Goal: Information Seeking & Learning: Check status

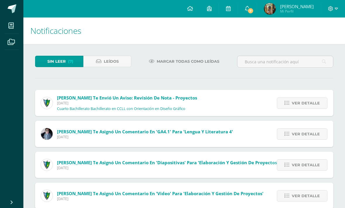
click at [304, 103] on span "Ver detalle" at bounding box center [305, 103] width 28 height 11
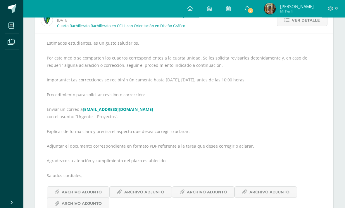
scroll to position [84, 0]
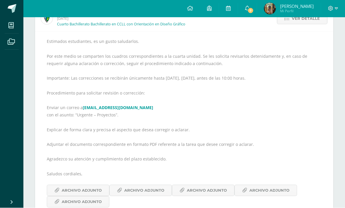
click at [85, 189] on span "Archivo Adjunto" at bounding box center [82, 190] width 40 height 11
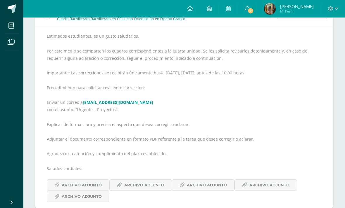
scroll to position [88, 0]
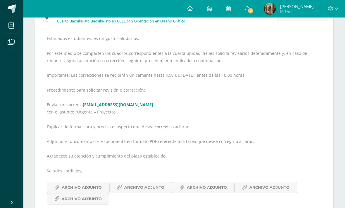
click at [149, 190] on span "Archivo Adjunto" at bounding box center [144, 187] width 40 height 11
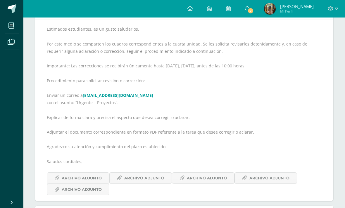
click at [209, 178] on span "Archivo Adjunto" at bounding box center [207, 178] width 40 height 11
click at [261, 178] on span "Archivo Adjunto" at bounding box center [269, 178] width 40 height 11
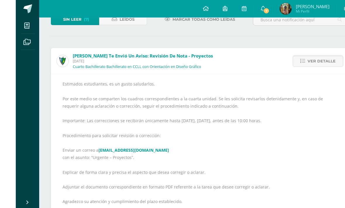
scroll to position [155, 0]
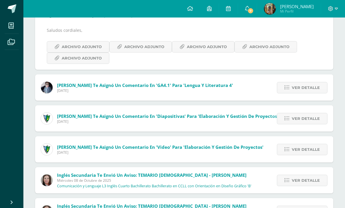
click at [302, 118] on span "Ver detalle" at bounding box center [305, 118] width 28 height 11
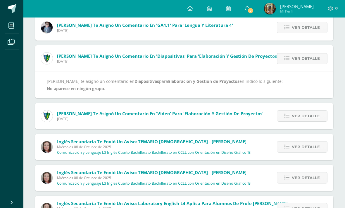
scroll to position [62, 0]
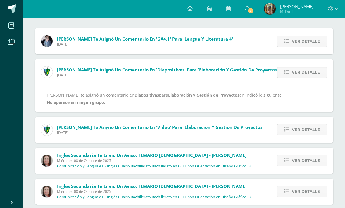
click at [304, 133] on span "Ver detalle" at bounding box center [305, 129] width 28 height 11
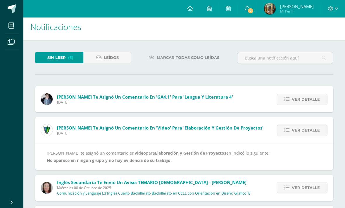
scroll to position [0, 0]
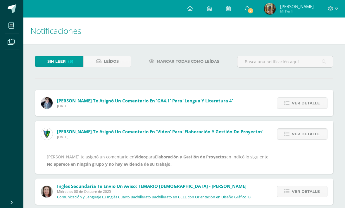
click at [307, 135] on span "Ver detalle" at bounding box center [305, 134] width 28 height 11
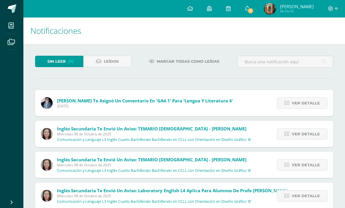
click at [107, 56] on span "Leídos" at bounding box center [111, 61] width 15 height 11
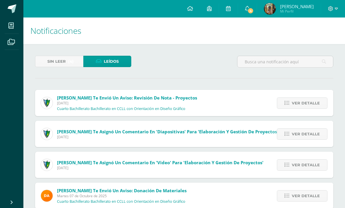
click at [314, 99] on span "Ver detalle" at bounding box center [305, 103] width 28 height 11
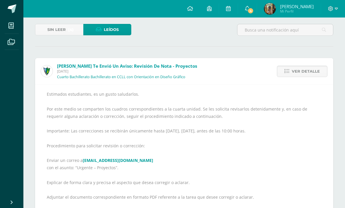
scroll to position [62, 0]
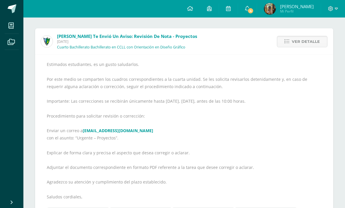
click at [101, 133] on link "[EMAIL_ADDRESS][DOMAIN_NAME]" at bounding box center [118, 131] width 70 height 6
